Goal: Task Accomplishment & Management: Manage account settings

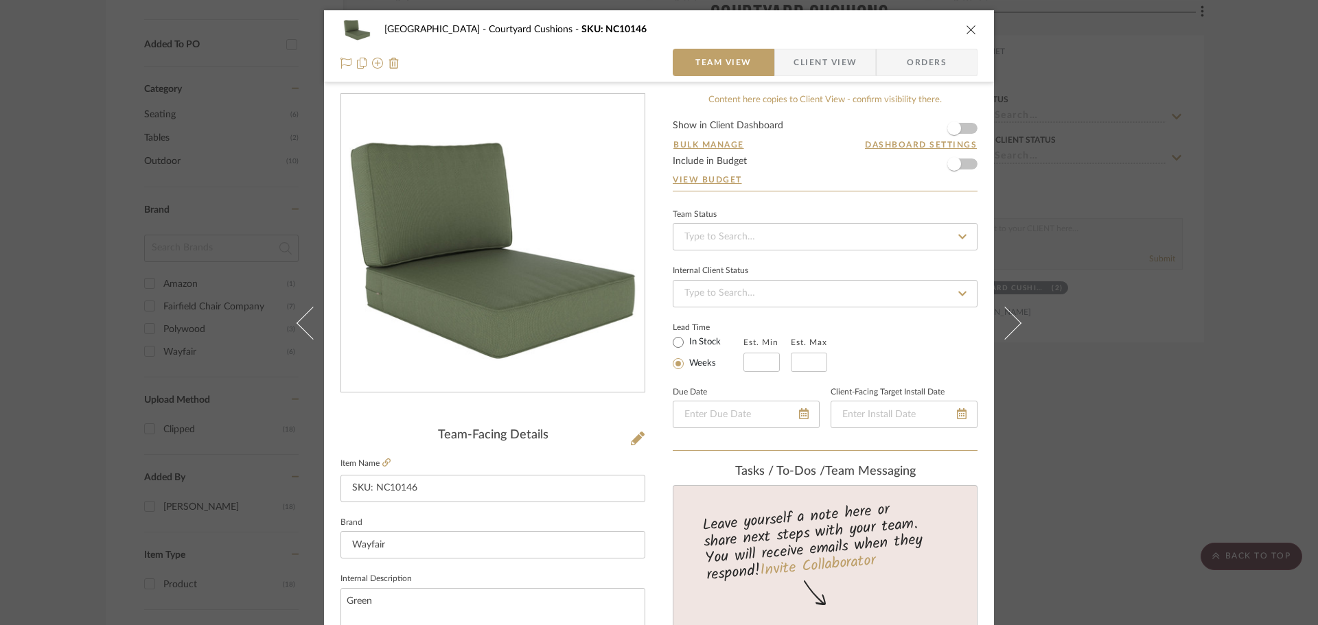
scroll to position [69, 0]
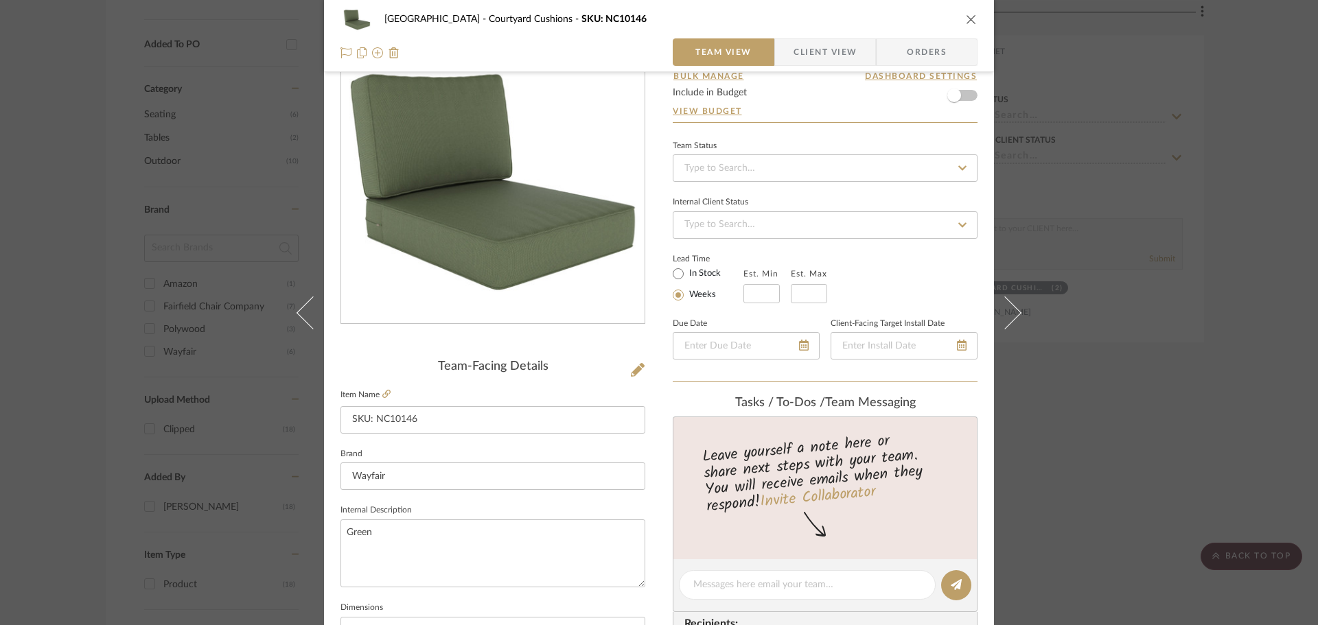
click at [966, 21] on icon "close" at bounding box center [971, 19] width 11 height 11
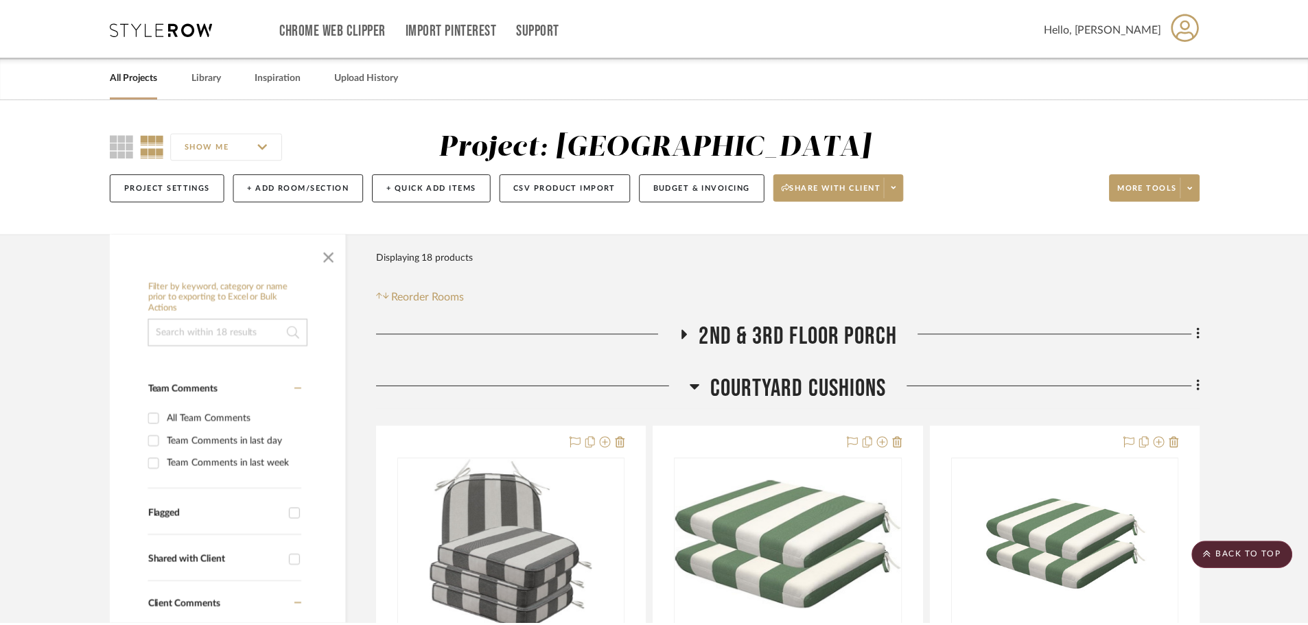
scroll to position [686, 0]
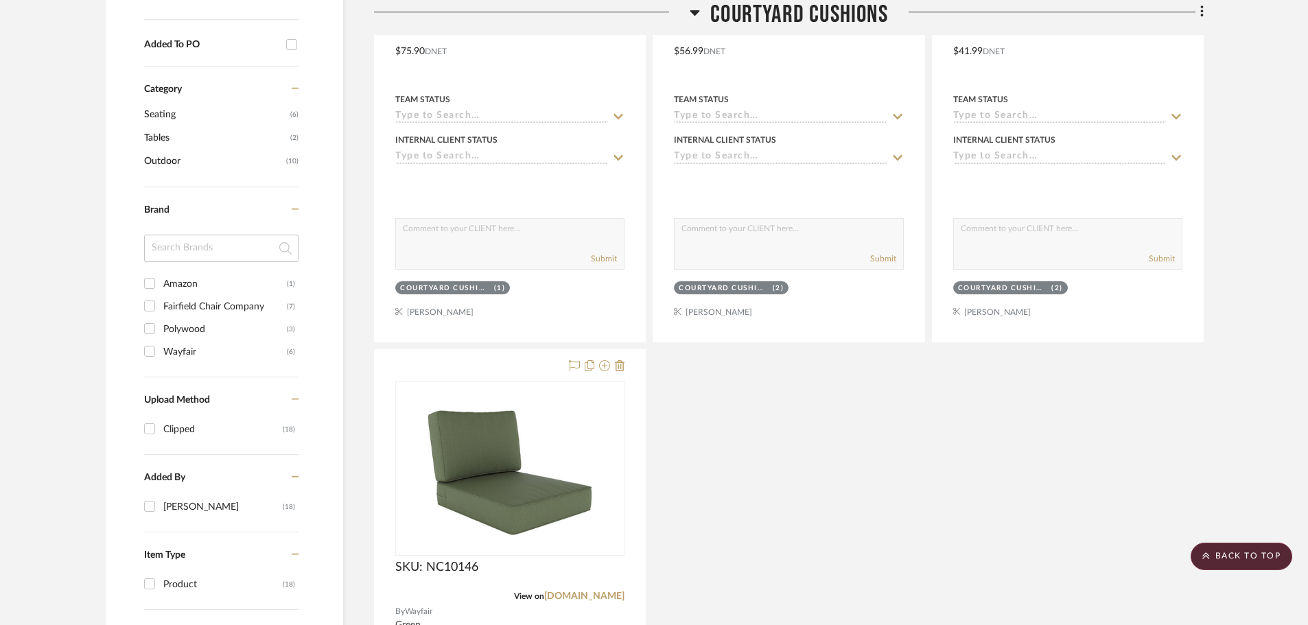
click at [874, 503] on div "Round Corner Seat Cushions, 17" x 16" x 2", Set of 4, Indoor Outdoor Water Repe…" at bounding box center [789, 346] width 830 height 1211
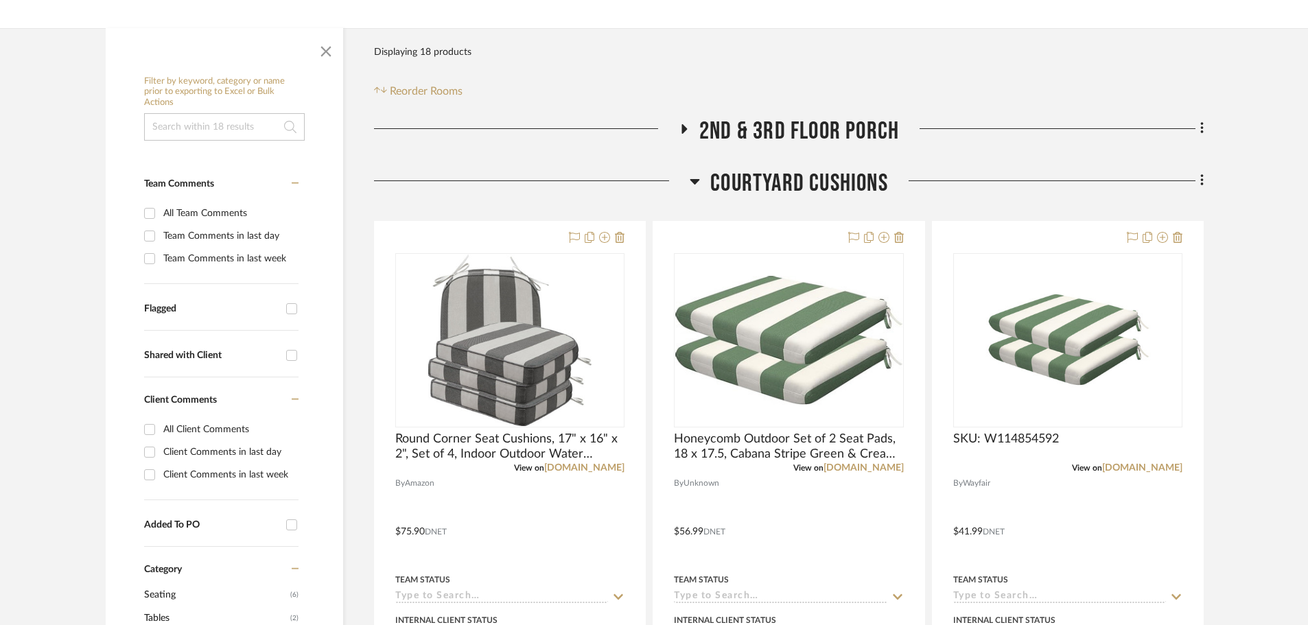
scroll to position [275, 0]
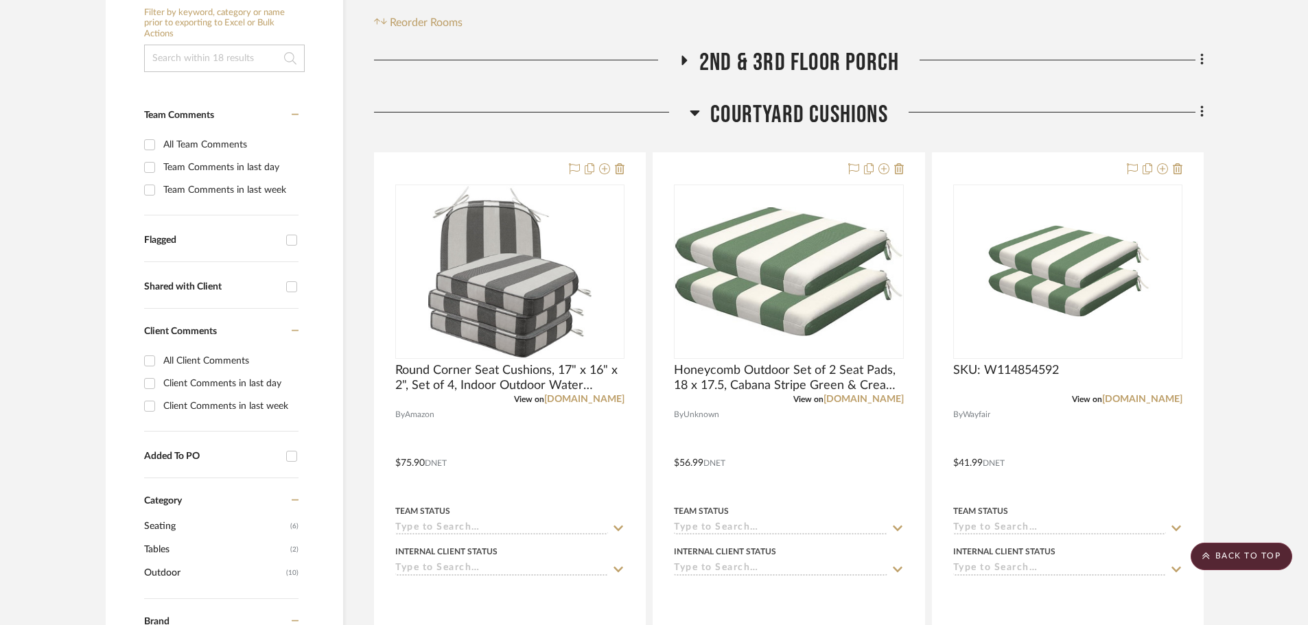
click at [679, 56] on icon at bounding box center [683, 60] width 16 height 10
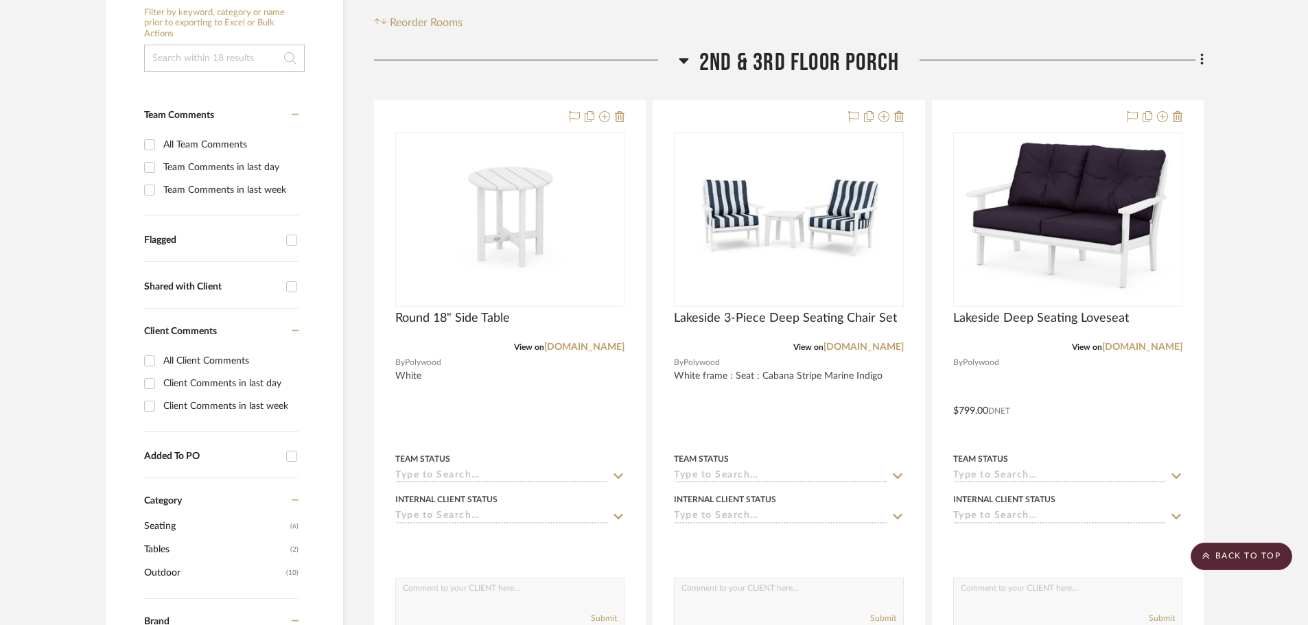
click at [684, 62] on icon at bounding box center [684, 60] width 10 height 5
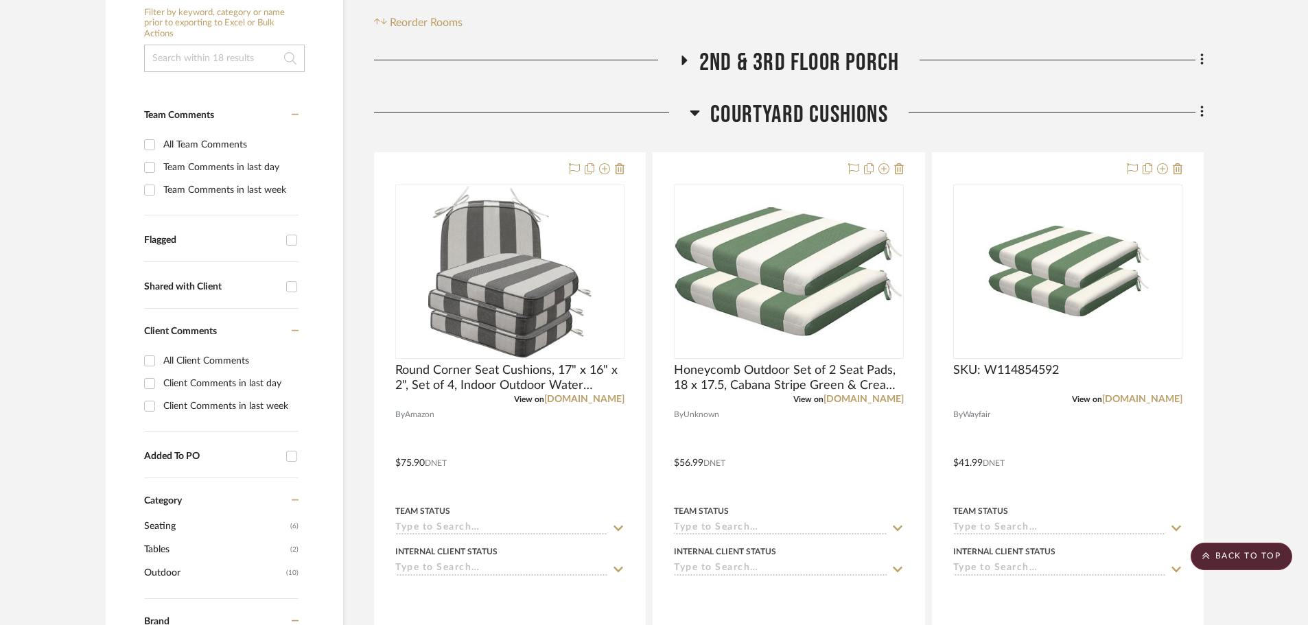
click at [699, 115] on h3 "Courtyard Cushions" at bounding box center [789, 115] width 198 height 30
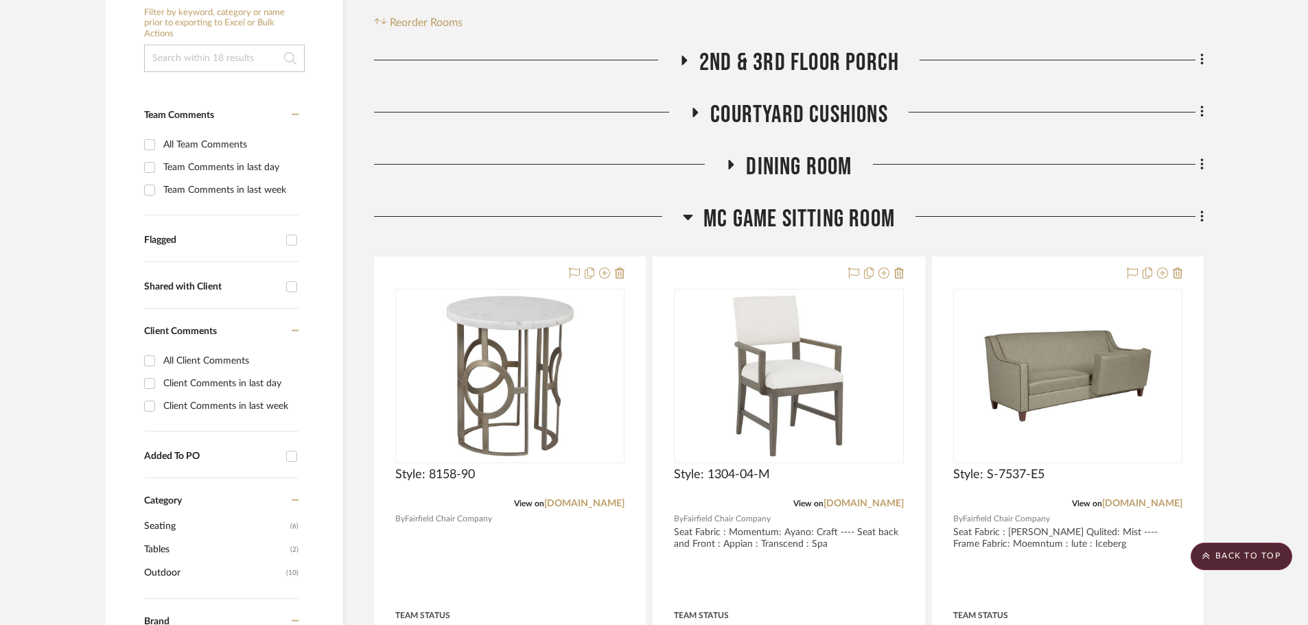
click at [731, 159] on icon at bounding box center [731, 164] width 16 height 10
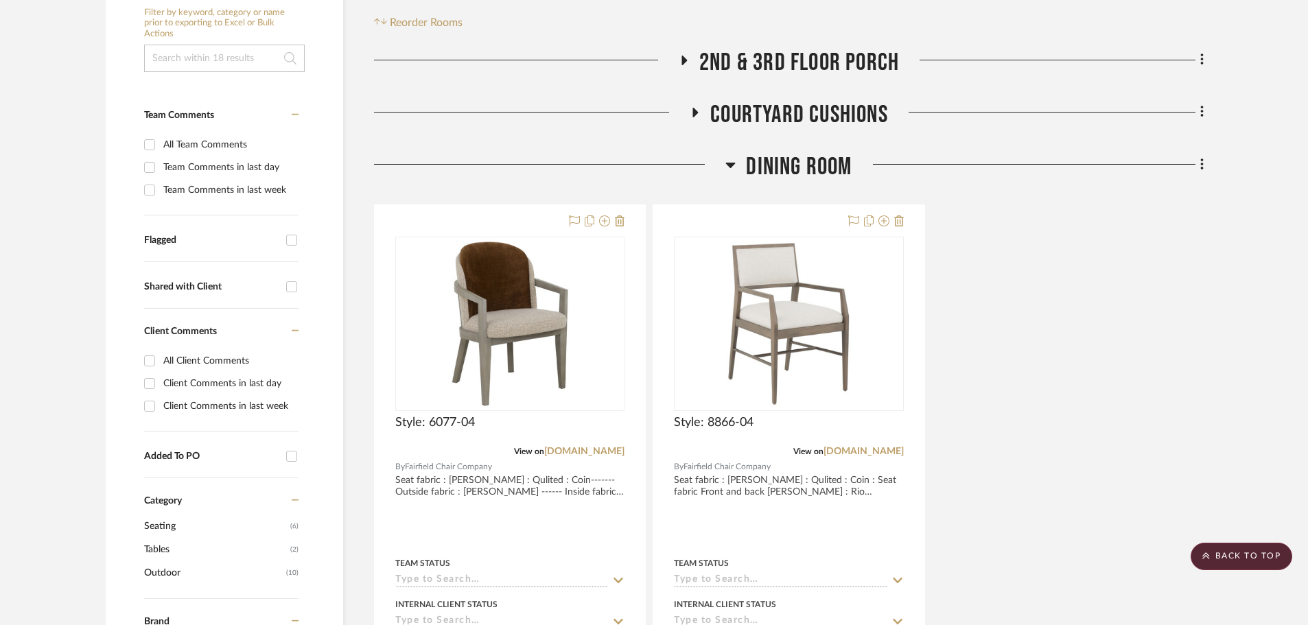
click at [730, 159] on icon at bounding box center [730, 164] width 10 height 16
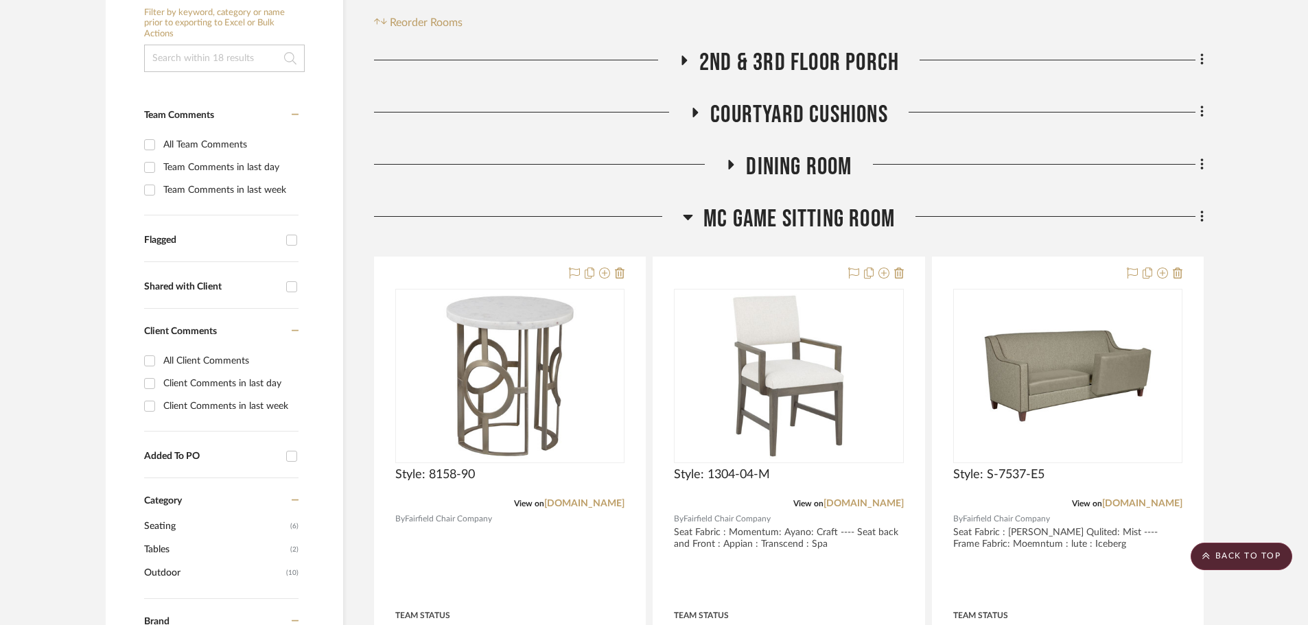
click at [687, 215] on icon at bounding box center [688, 217] width 10 height 16
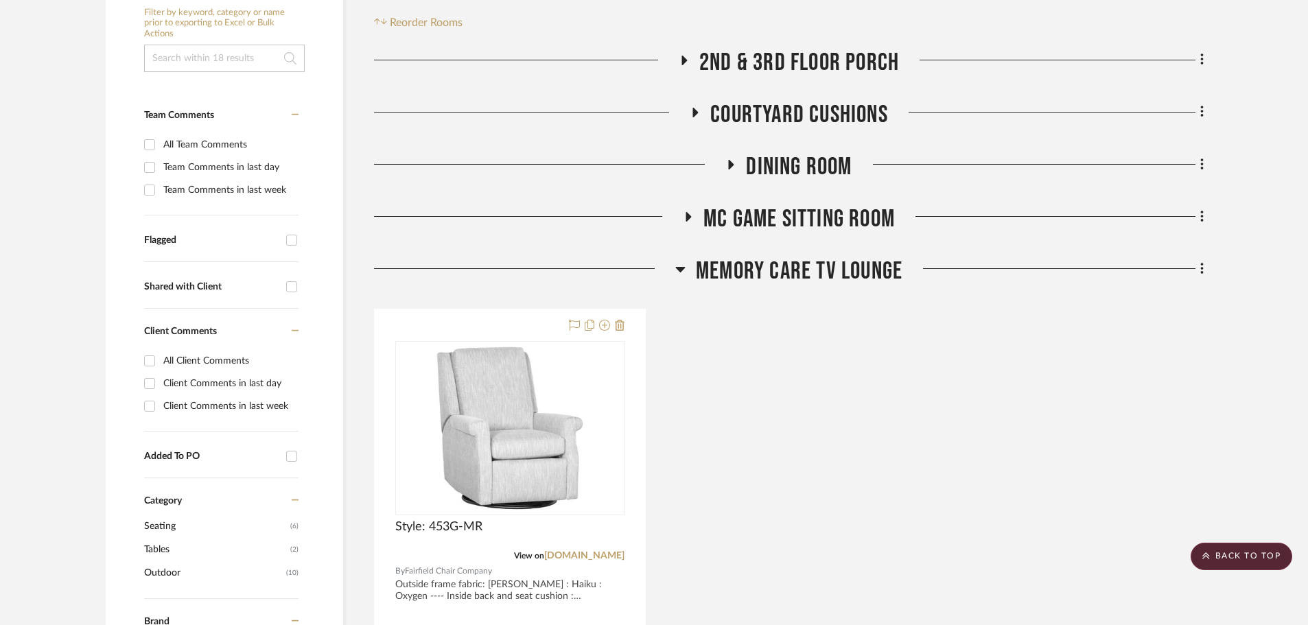
click at [682, 262] on icon at bounding box center [680, 269] width 10 height 16
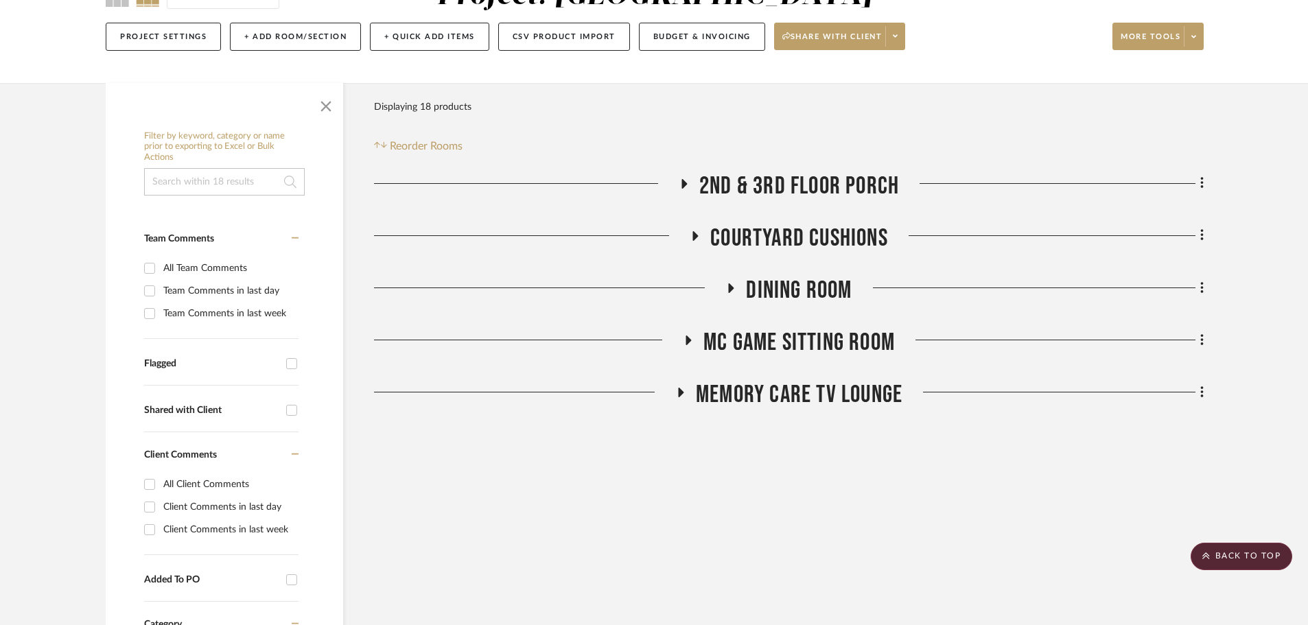
scroll to position [137, 0]
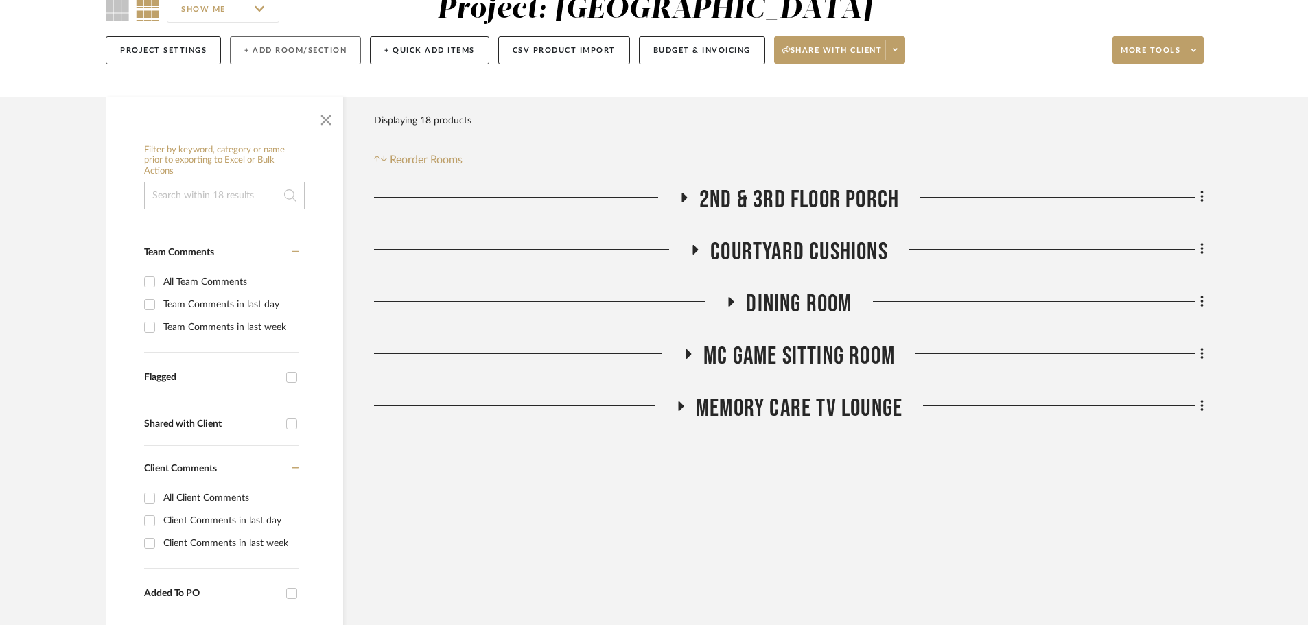
click at [288, 46] on button "+ Add Room/Section" at bounding box center [295, 50] width 131 height 28
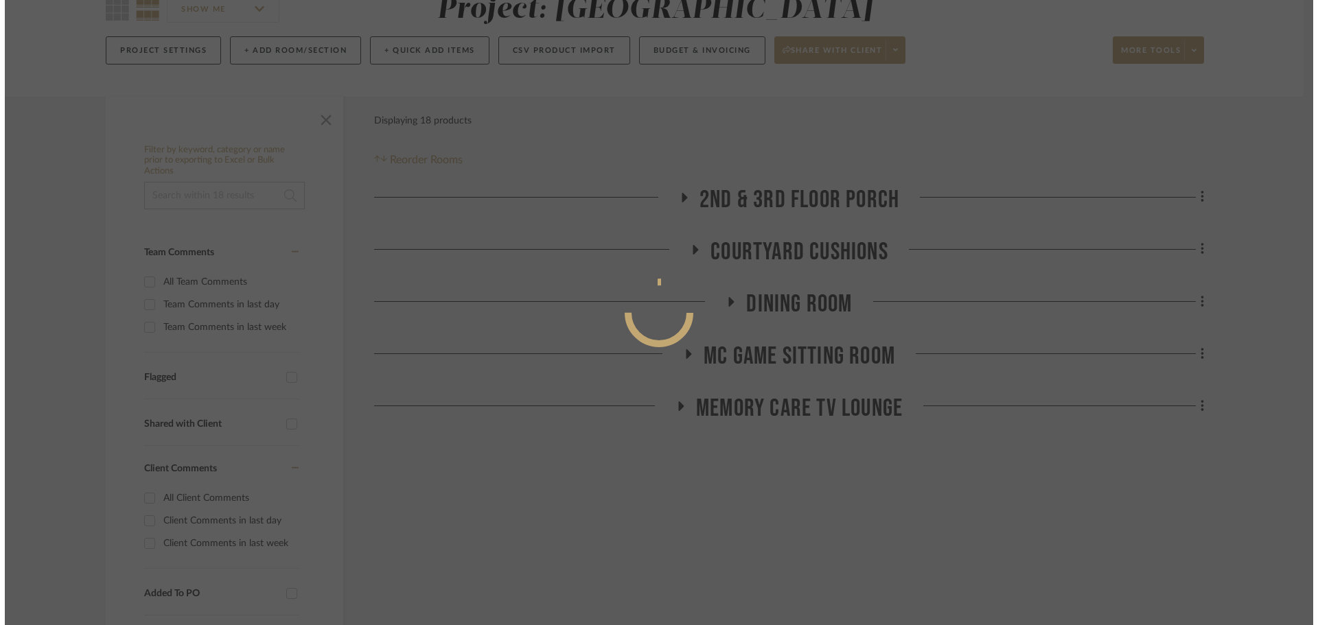
scroll to position [0, 0]
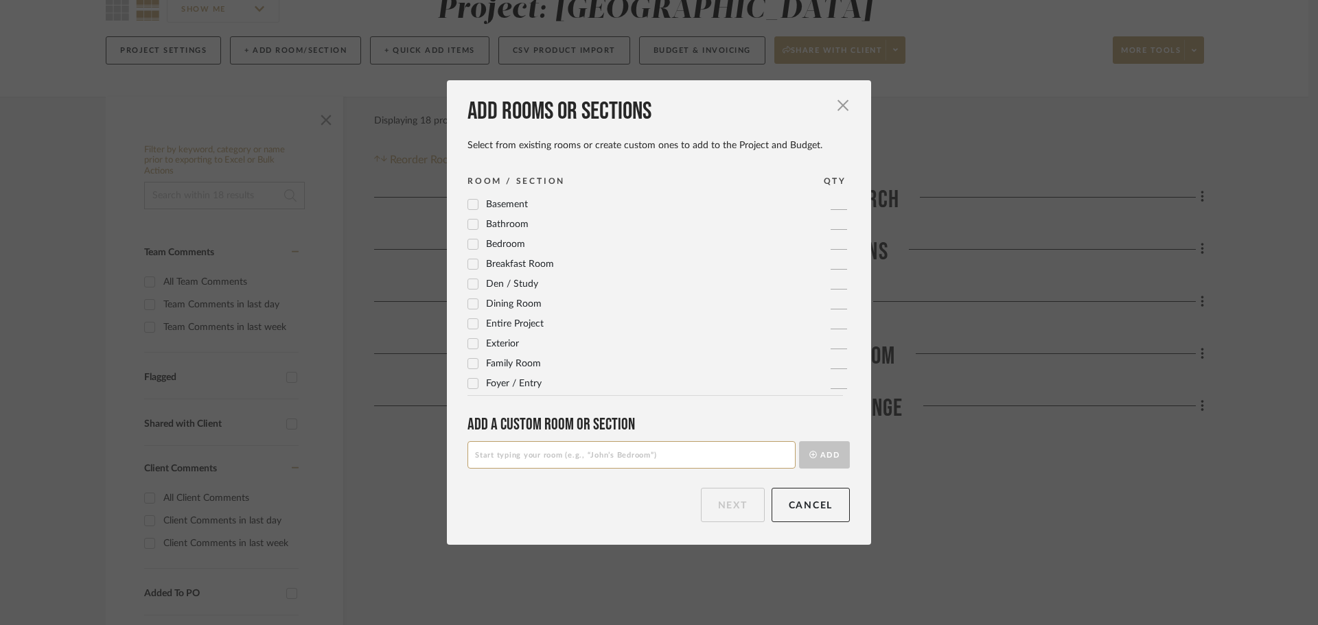
click at [664, 456] on input at bounding box center [631, 454] width 328 height 27
type input "MC Game Room Art Work"
click at [819, 461] on button "Add" at bounding box center [824, 454] width 51 height 27
click at [753, 493] on button "Next" at bounding box center [733, 505] width 64 height 34
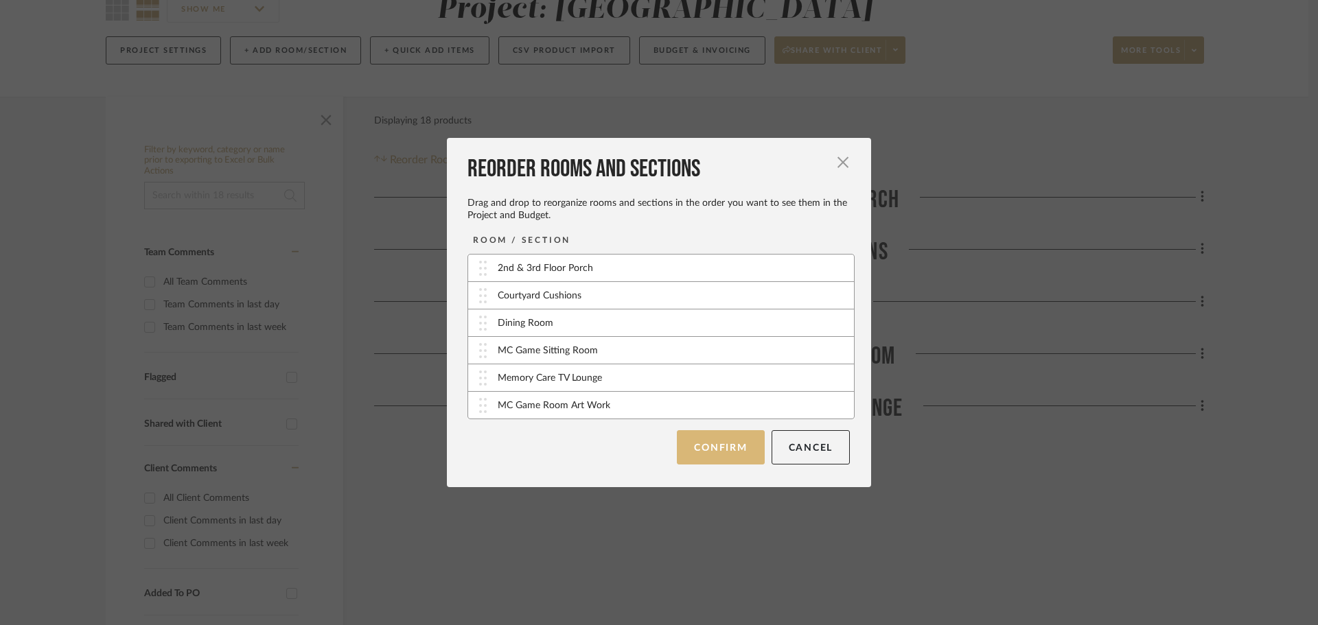
click at [726, 454] on button "Confirm" at bounding box center [720, 447] width 87 height 34
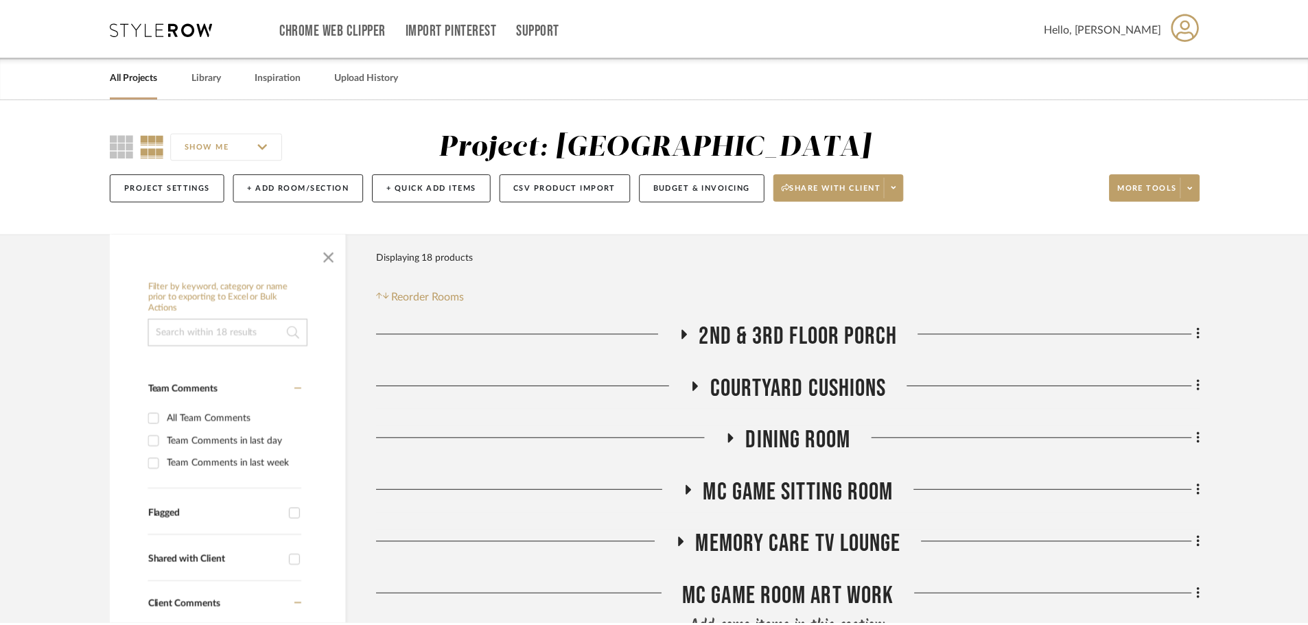
scroll to position [137, 0]
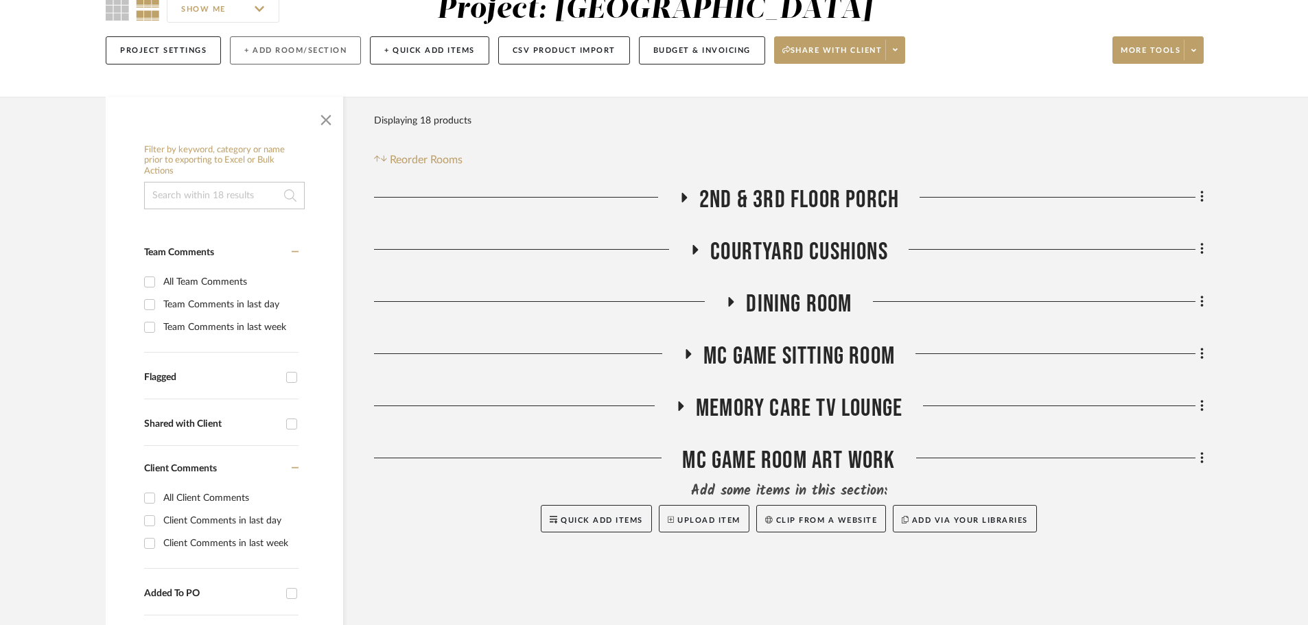
click at [265, 51] on button "+ Add Room/Section" at bounding box center [295, 50] width 131 height 28
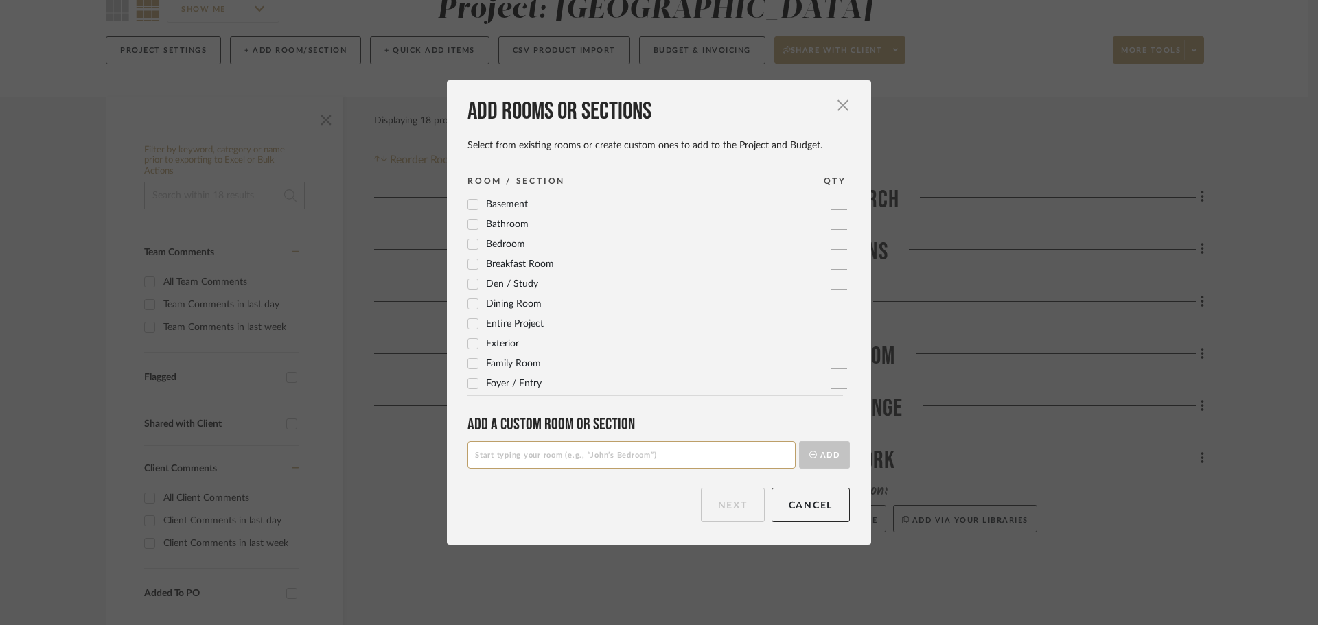
click at [530, 459] on input at bounding box center [631, 454] width 328 height 27
type input "M"
type input "3Rd Floor Missing Art Work"
click at [813, 454] on button "Add" at bounding box center [824, 454] width 51 height 27
click at [715, 506] on button "Next" at bounding box center [733, 505] width 64 height 34
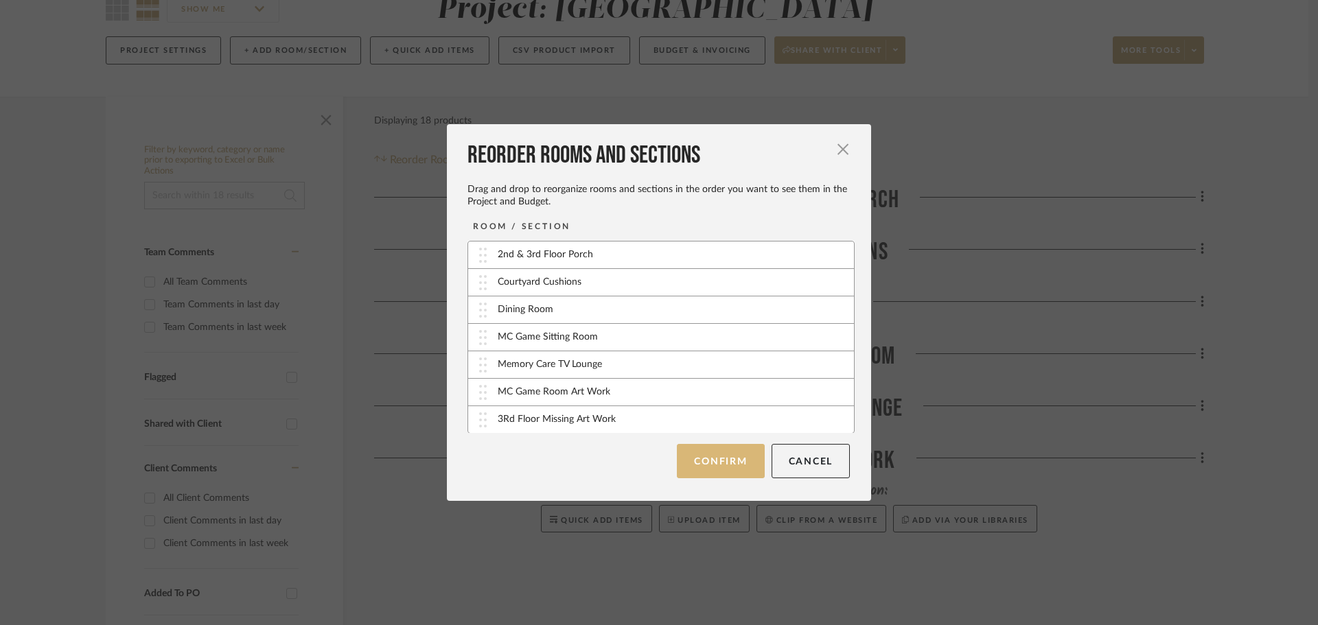
click at [727, 451] on button "Confirm" at bounding box center [720, 461] width 87 height 34
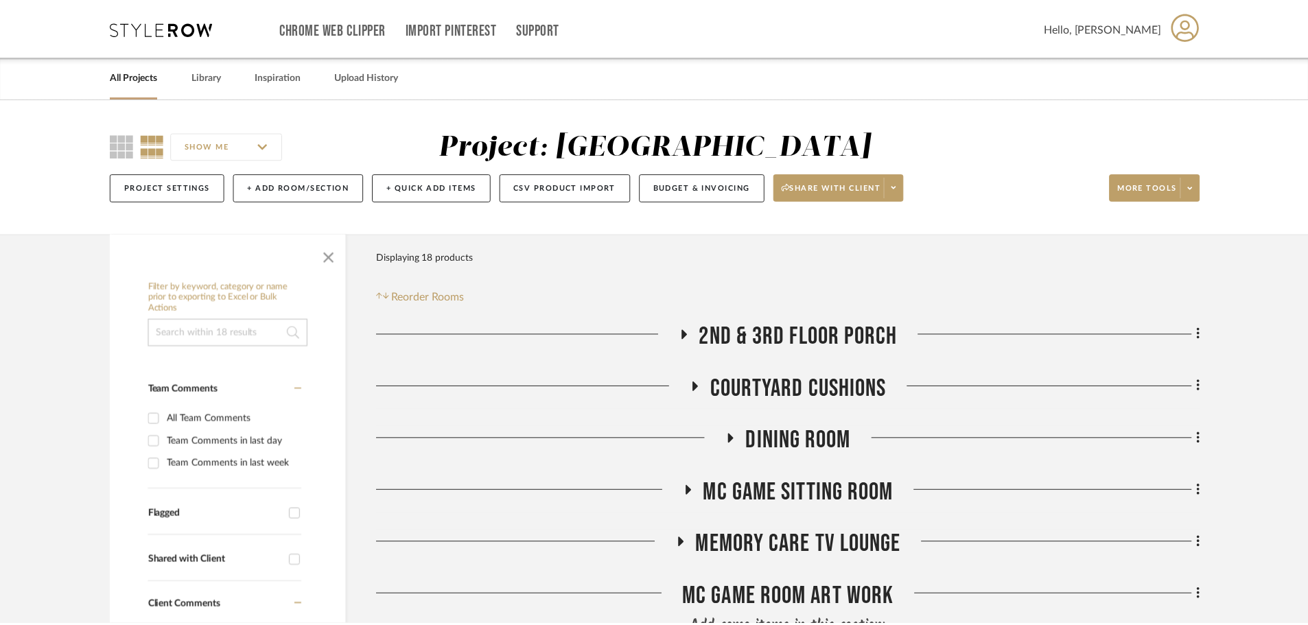
scroll to position [137, 0]
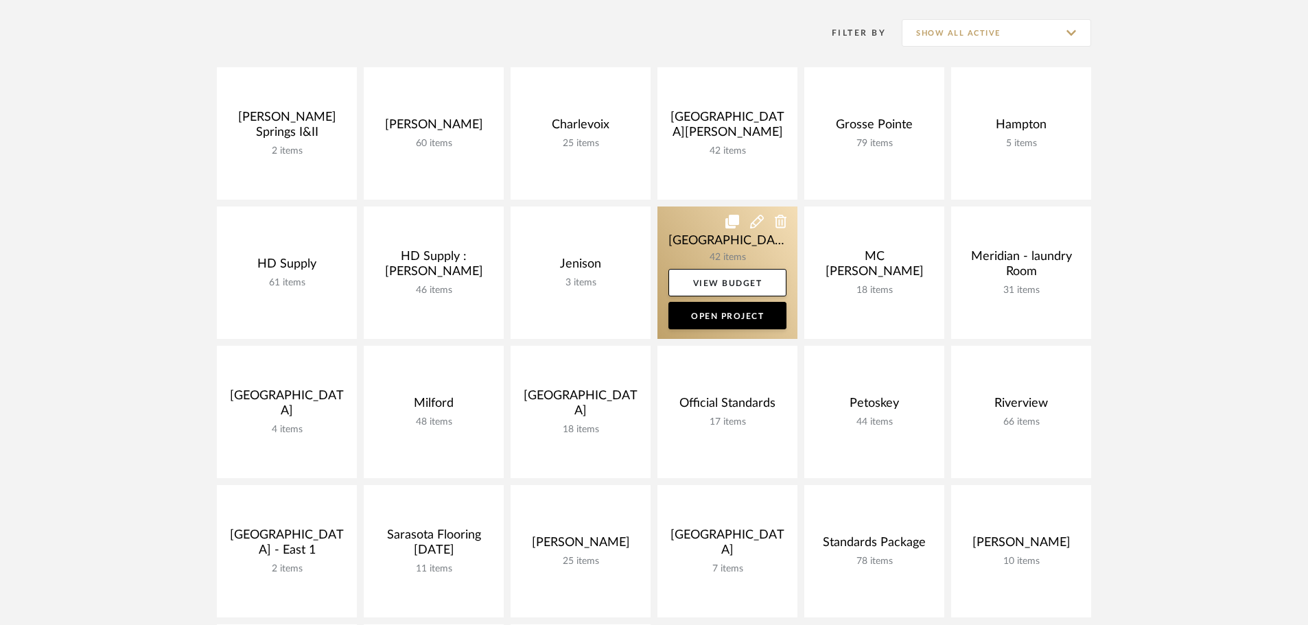
scroll to position [412, 0]
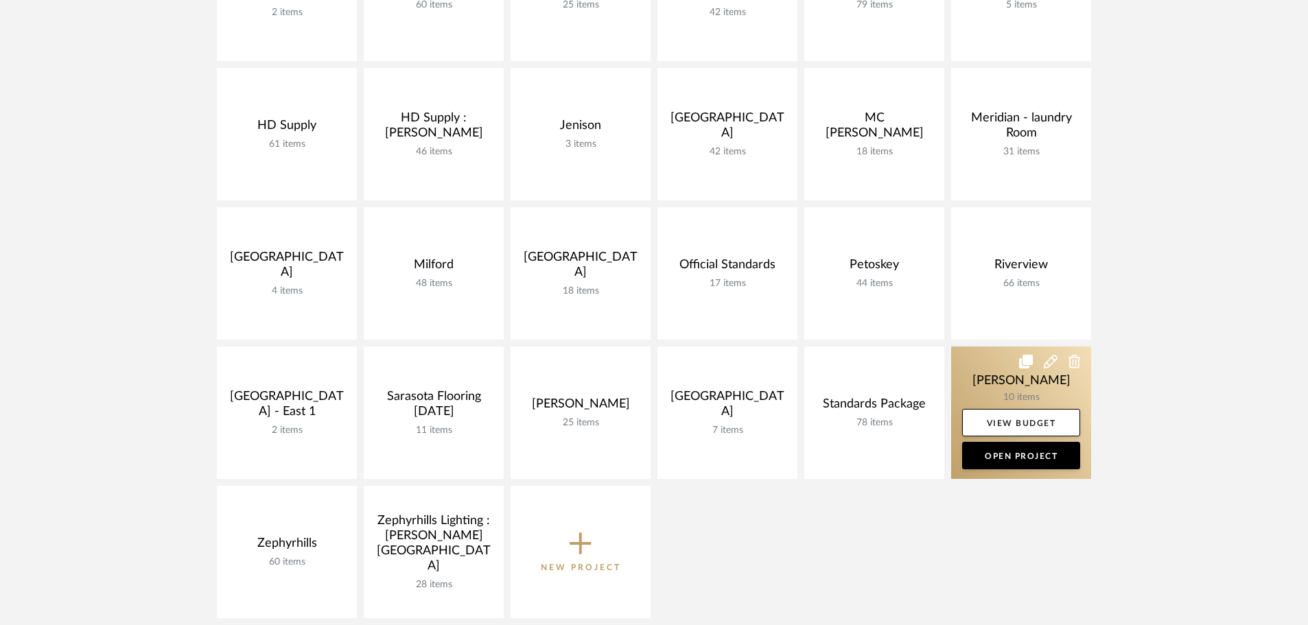
click at [982, 362] on link at bounding box center [1021, 413] width 140 height 132
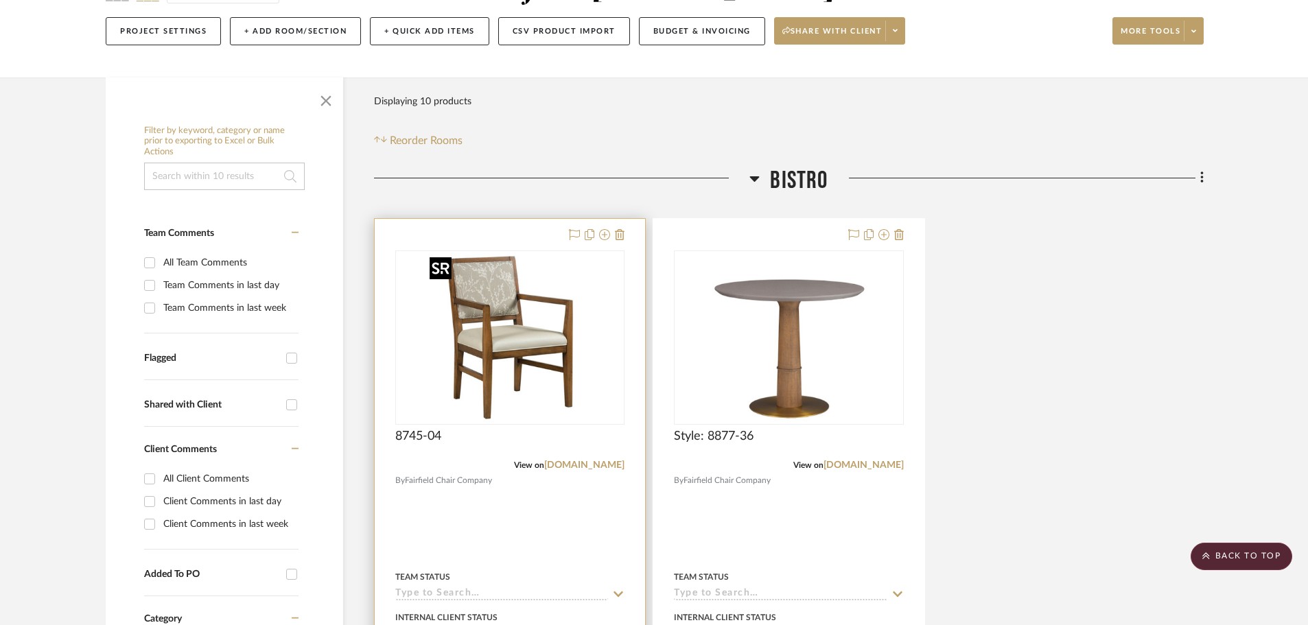
scroll to position [137, 0]
